Goal: Navigation & Orientation: Understand site structure

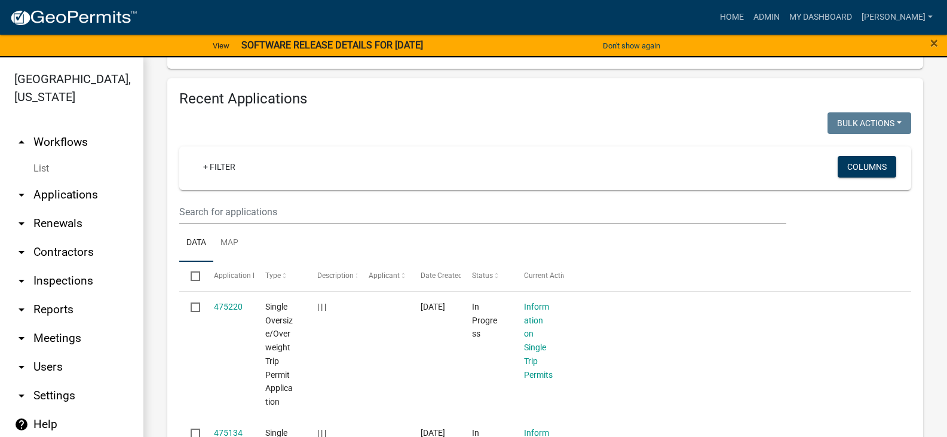
scroll to position [359, 0]
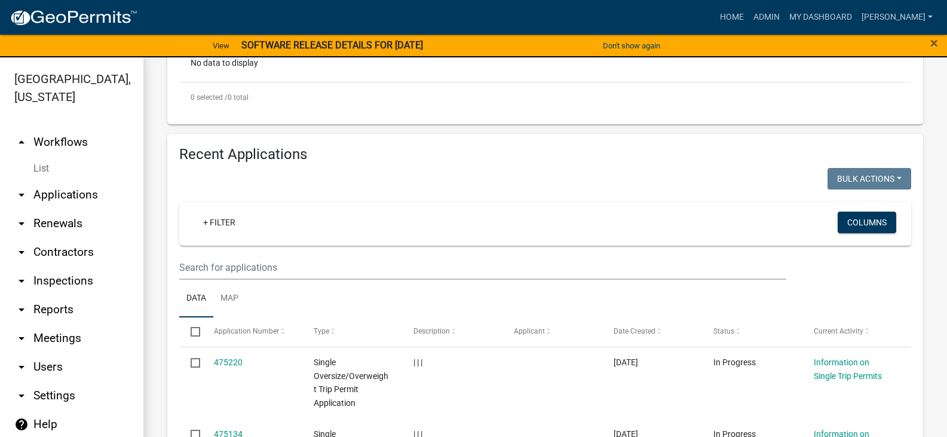
click at [68, 238] on link "arrow_drop_down Contractors" at bounding box center [71, 252] width 143 height 29
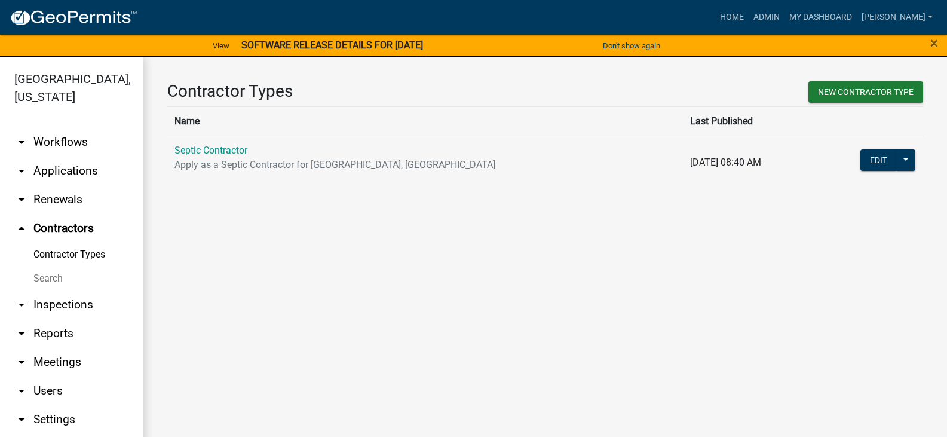
click at [51, 128] on link "arrow_drop_down Workflows" at bounding box center [71, 142] width 143 height 29
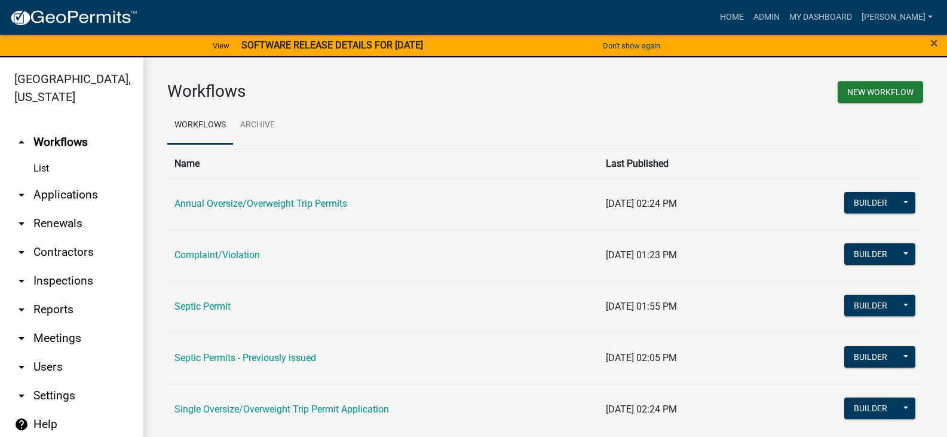
click at [29, 180] on link "arrow_drop_down Applications" at bounding box center [71, 194] width 143 height 29
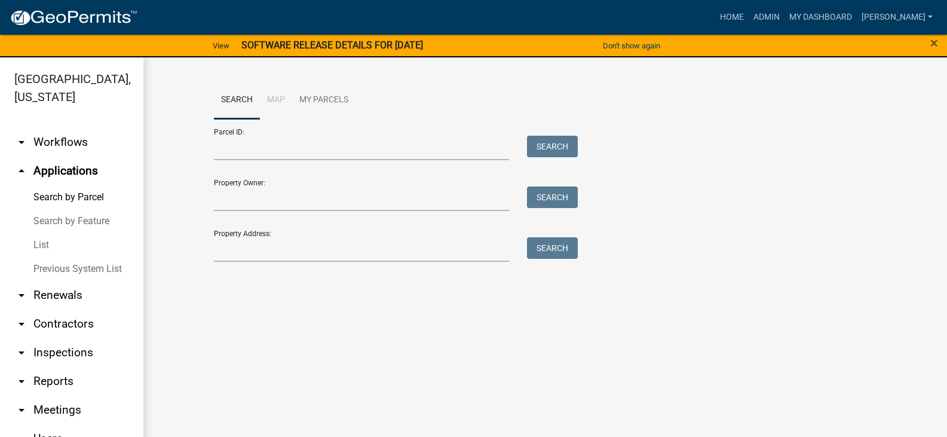
click at [23, 411] on icon "arrow_drop_down" at bounding box center [21, 410] width 14 height 14
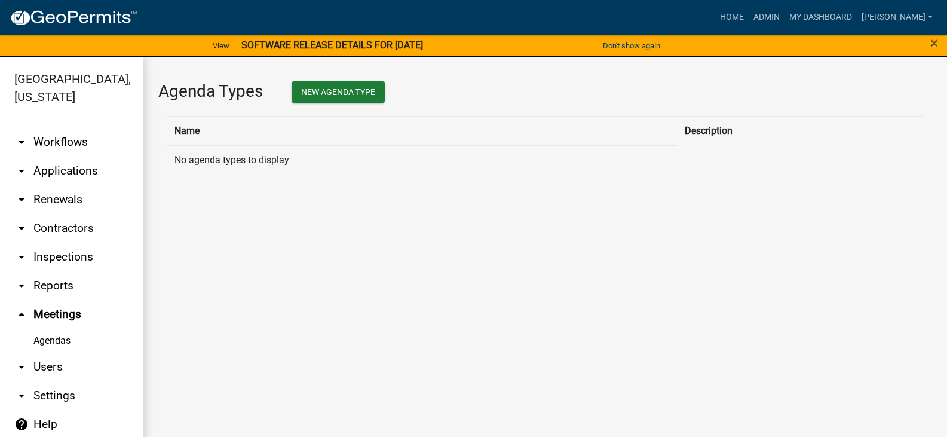
click at [17, 388] on icon "arrow_drop_down" at bounding box center [21, 395] width 14 height 14
select select "IA"
select select "Central Standard Time"
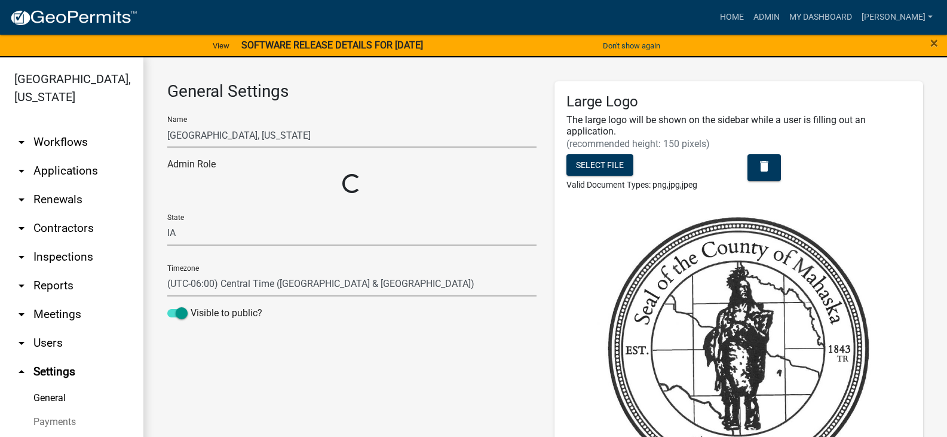
select select "bc164ad3-c0b9-4567-a30a-6d7230f5e262"
click at [41, 222] on link "arrow_drop_down Contractors" at bounding box center [71, 228] width 143 height 29
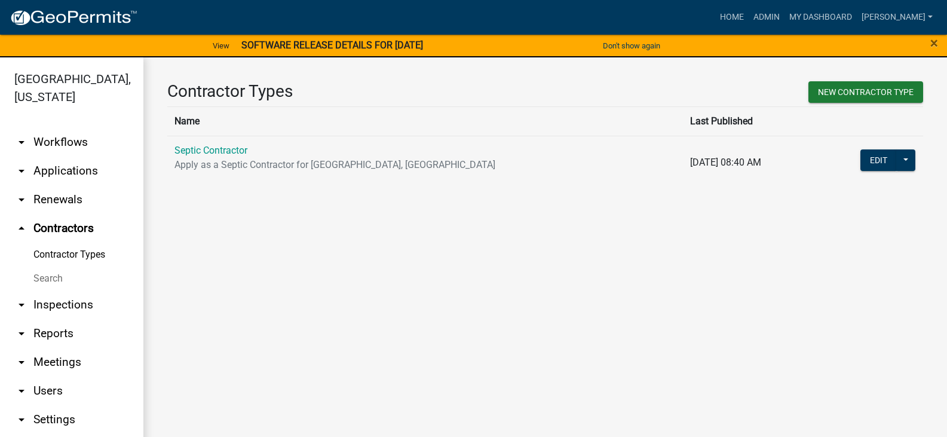
click at [19, 231] on icon "arrow_drop_up" at bounding box center [21, 228] width 14 height 14
click at [23, 226] on icon "arrow_drop_up" at bounding box center [21, 228] width 14 height 14
click at [20, 227] on icon "arrow_drop_up" at bounding box center [21, 228] width 14 height 14
click at [60, 233] on link "arrow_drop_up Contractors" at bounding box center [71, 228] width 143 height 29
click at [43, 262] on link "Contractor Types" at bounding box center [71, 255] width 143 height 24
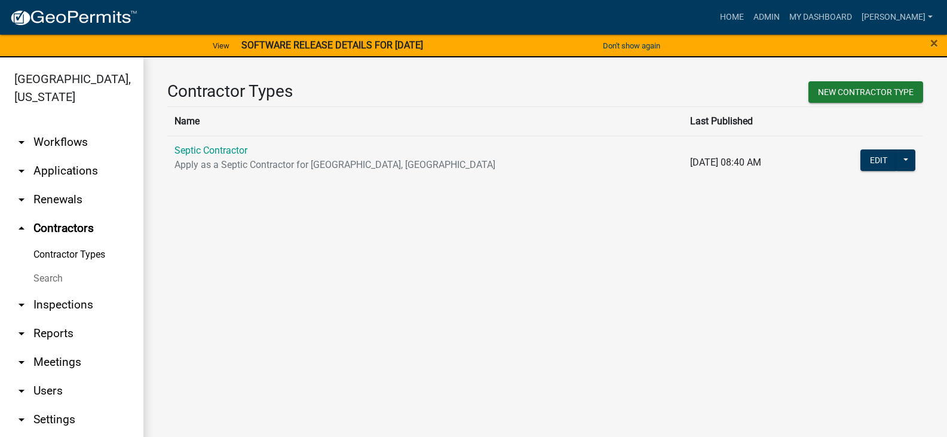
click at [22, 301] on icon "arrow_drop_down" at bounding box center [21, 305] width 14 height 14
